Goal: Task Accomplishment & Management: Use online tool/utility

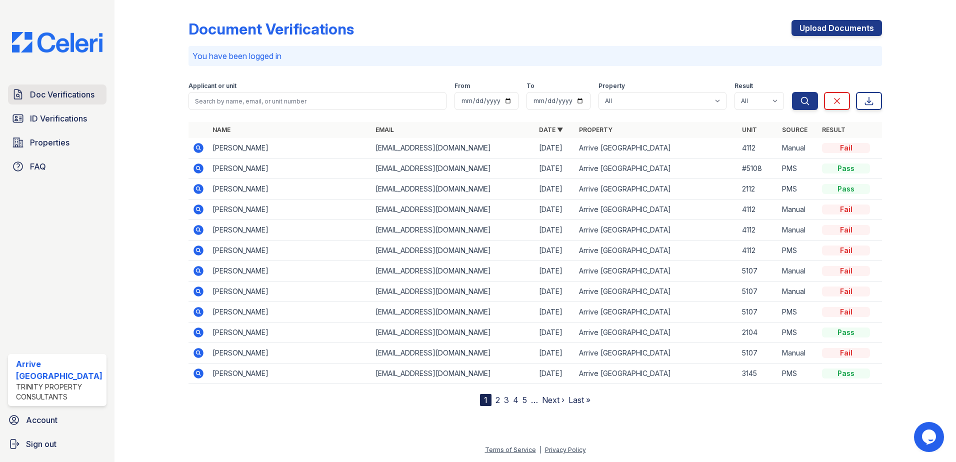
click at [75, 100] on span "Doc Verifications" at bounding box center [62, 95] width 65 height 12
click at [79, 107] on div "Doc Verifications ID Verifications Properties FAQ" at bounding box center [57, 131] width 107 height 92
click at [77, 115] on span "ID Verifications" at bounding box center [58, 119] width 57 height 12
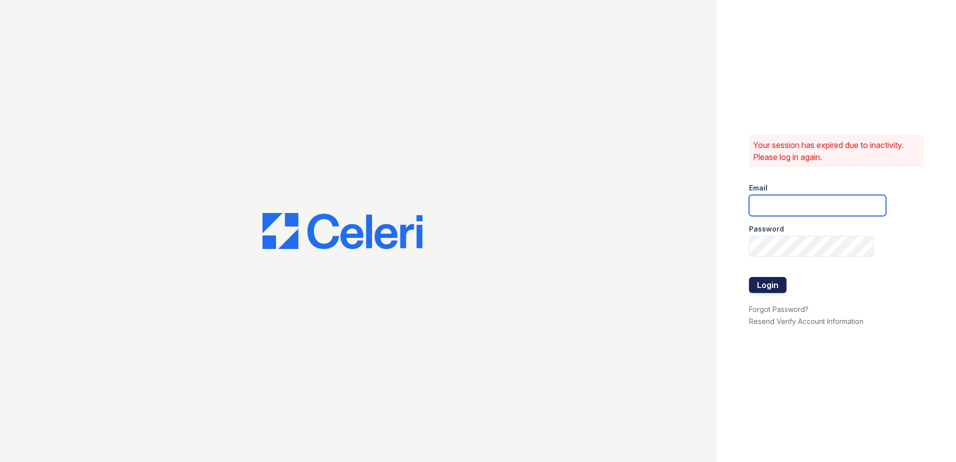
type input "[EMAIL_ADDRESS][DOMAIN_NAME]"
click at [754, 287] on button "Login" at bounding box center [768, 285] width 38 height 16
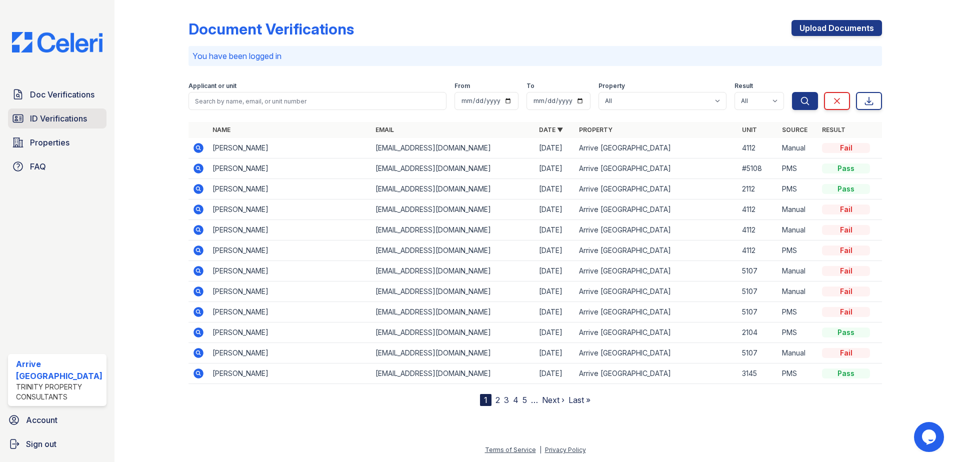
click at [55, 123] on span "ID Verifications" at bounding box center [58, 119] width 57 height 12
